Goal: Information Seeking & Learning: Learn about a topic

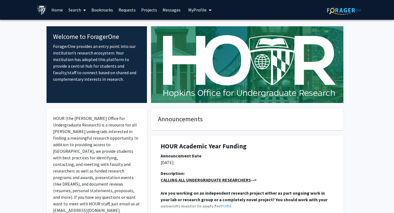
click at [57, 10] on link "Home" at bounding box center [57, 9] width 17 height 19
click at [59, 11] on link "Home" at bounding box center [57, 9] width 17 height 19
click at [78, 9] on link "Search" at bounding box center [77, 9] width 23 height 19
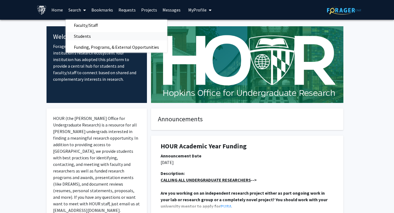
scroll to position [6, 0]
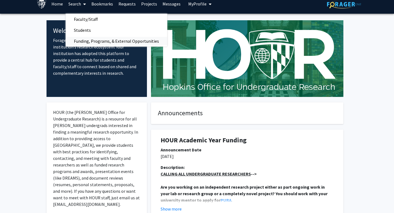
click at [94, 39] on span "Funding, Programs, & External Opportunities" at bounding box center [117, 41] width 102 height 11
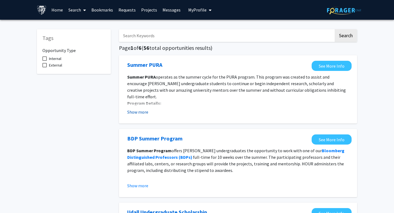
click at [141, 113] on button "Show more" at bounding box center [137, 112] width 21 height 7
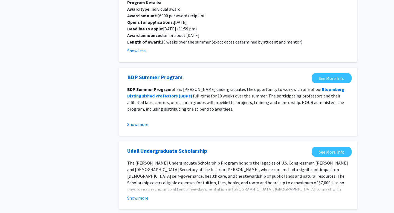
scroll to position [103, 0]
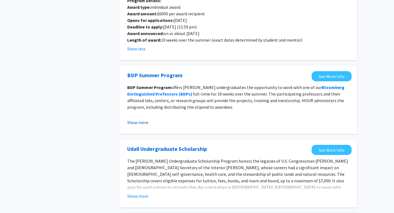
click at [139, 119] on button "Show more" at bounding box center [137, 122] width 21 height 7
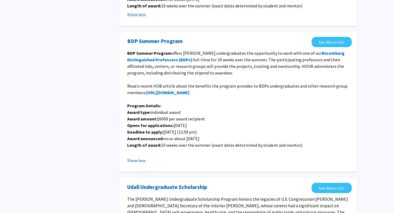
scroll to position [174, 0]
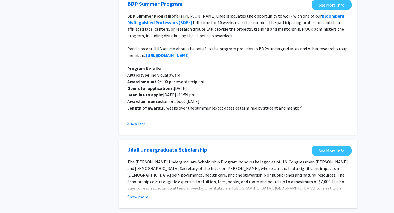
click at [136, 120] on fg-opportunity "BDP Summer Program  See More Info BDP Summer Program offers [PERSON_NAME] under…" at bounding box center [238, 65] width 227 height 130
click at [138, 120] on button "Show less" at bounding box center [136, 123] width 18 height 7
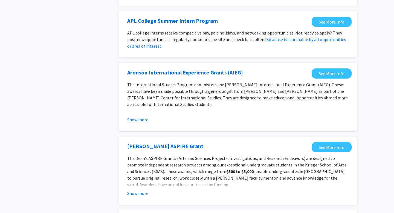
scroll to position [458, 0]
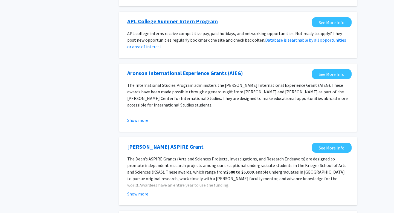
click at [180, 17] on link "APL College Summer Intern Program" at bounding box center [172, 21] width 91 height 8
